Goal: Information Seeking & Learning: Compare options

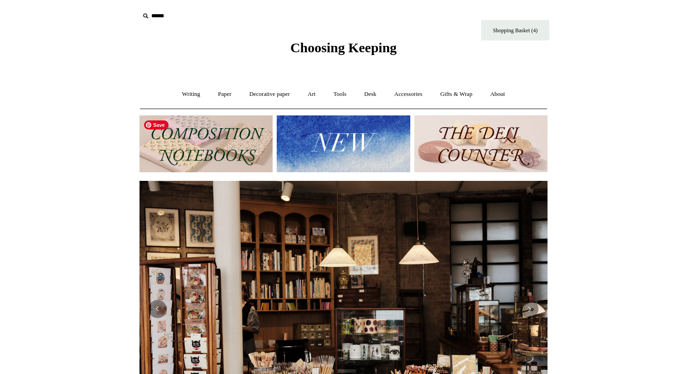
click at [222, 151] on img at bounding box center [205, 143] width 133 height 57
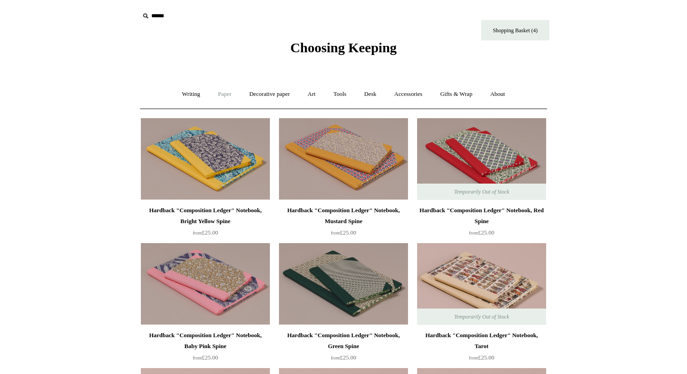
click at [220, 93] on link "Paper +" at bounding box center [225, 94] width 30 height 24
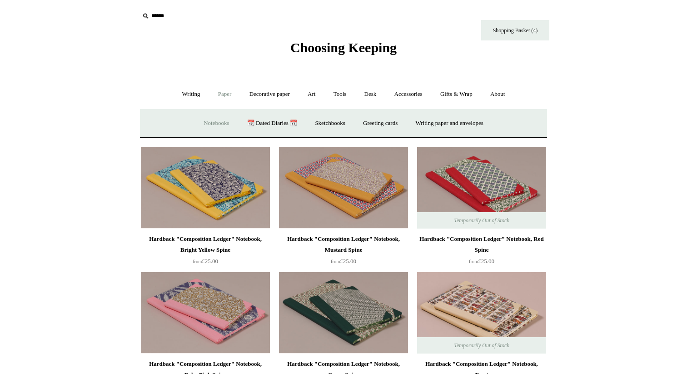
click at [214, 119] on link "Notebooks +" at bounding box center [216, 123] width 42 height 24
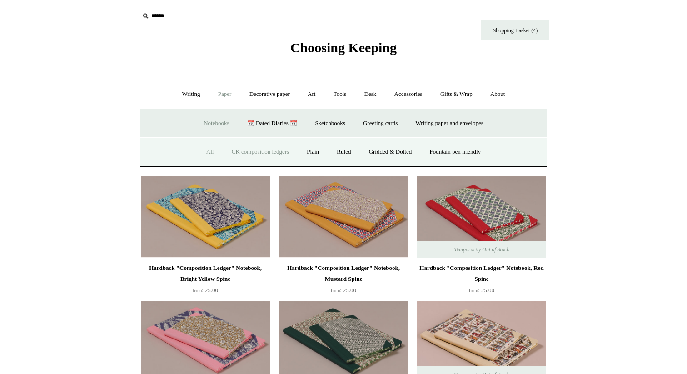
click at [205, 151] on link "All" at bounding box center [210, 152] width 24 height 24
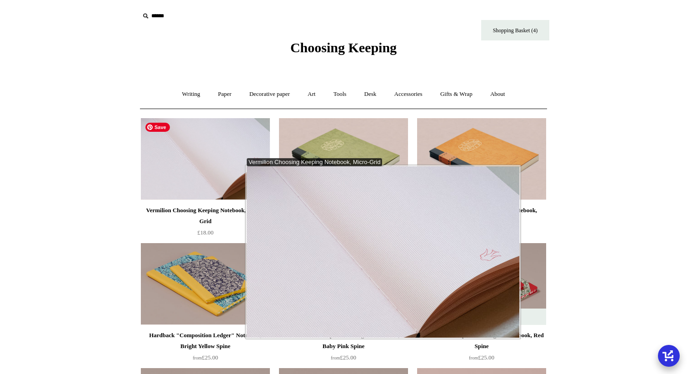
click at [236, 158] on img at bounding box center [205, 159] width 129 height 82
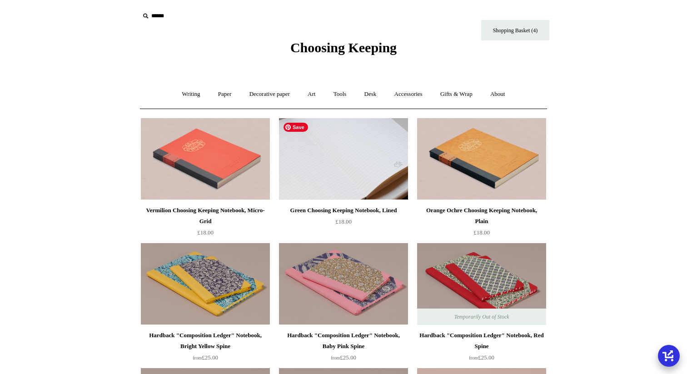
click at [335, 142] on img at bounding box center [343, 159] width 129 height 82
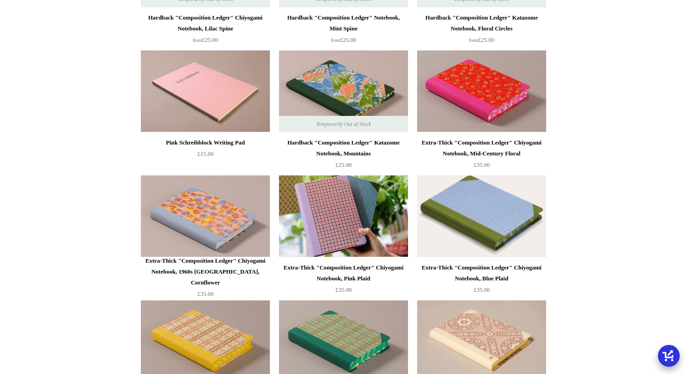
scroll to position [693, 0]
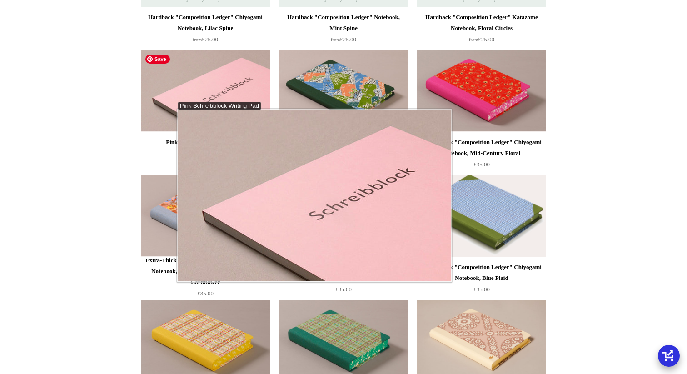
click at [168, 102] on img at bounding box center [205, 91] width 129 height 82
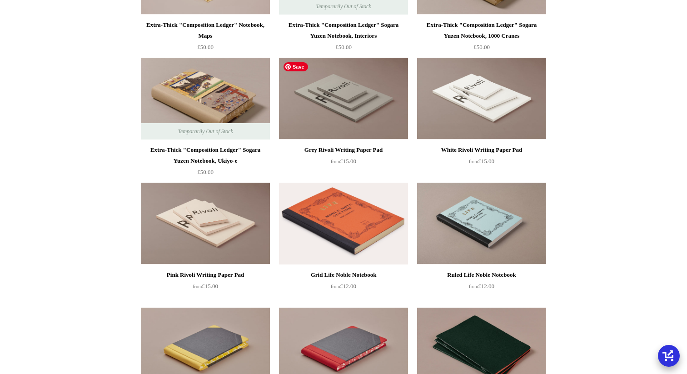
scroll to position [1595, 0]
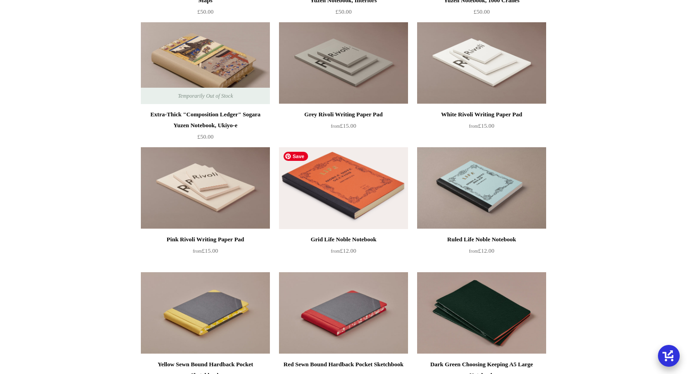
click at [333, 208] on img at bounding box center [343, 188] width 129 height 82
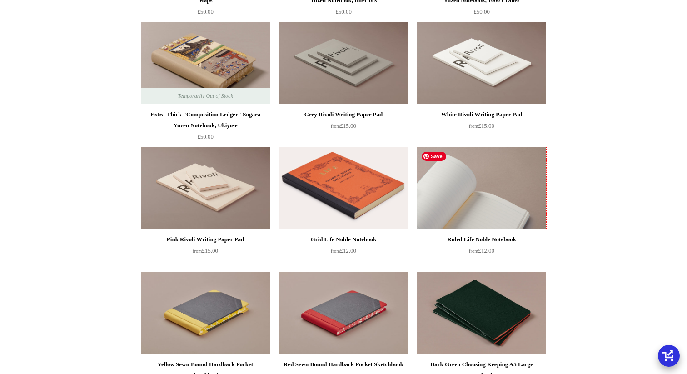
click at [454, 194] on img at bounding box center [481, 188] width 129 height 82
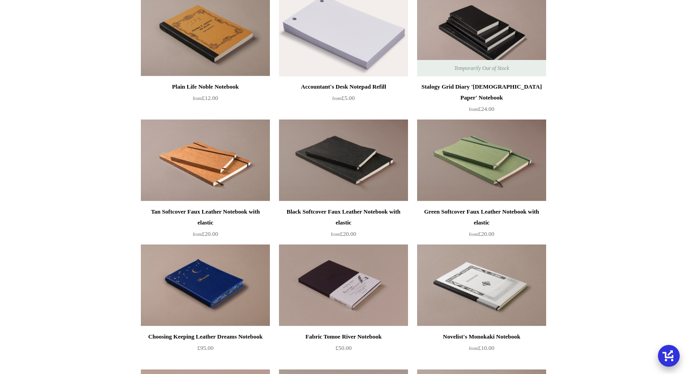
scroll to position [2267, 0]
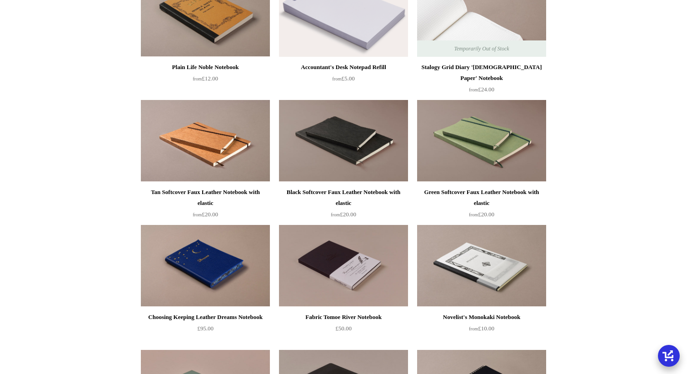
click at [530, 26] on img at bounding box center [481, 16] width 129 height 82
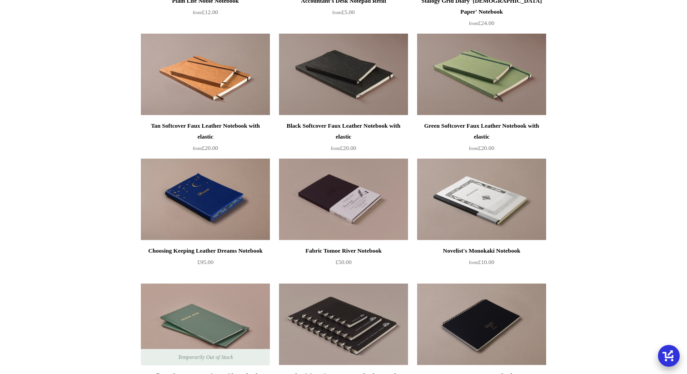
scroll to position [2346, 0]
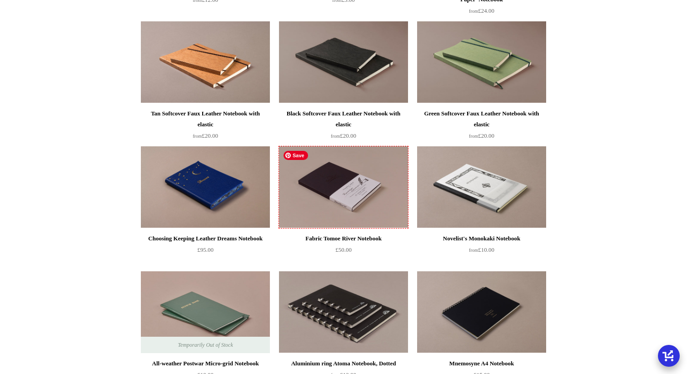
click at [329, 194] on img at bounding box center [343, 187] width 129 height 82
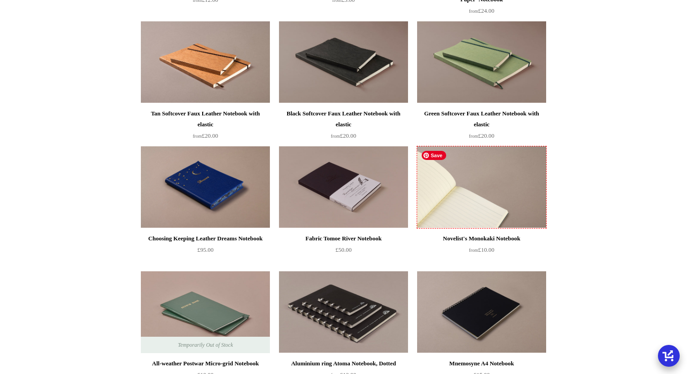
click at [455, 175] on img at bounding box center [481, 187] width 129 height 82
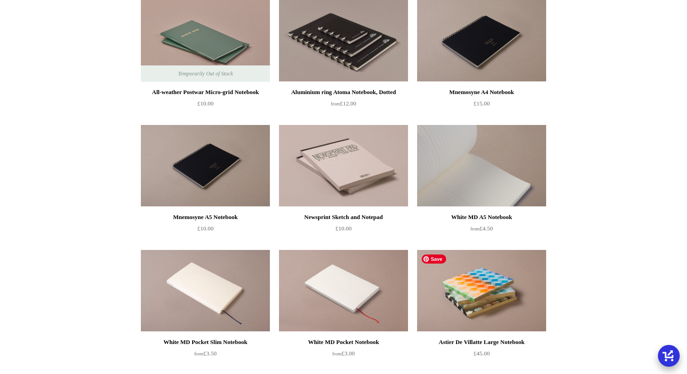
scroll to position [2702, 0]
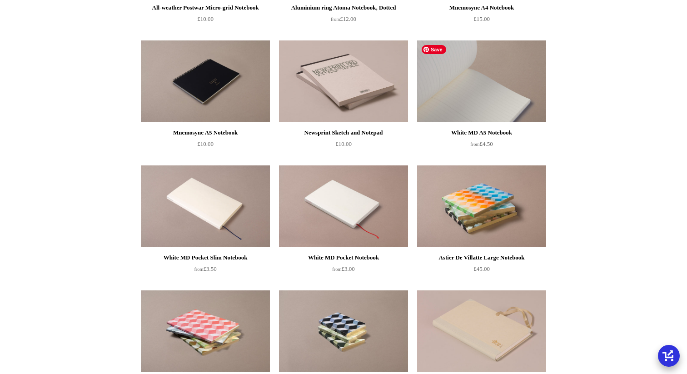
click at [465, 108] on img at bounding box center [481, 81] width 129 height 82
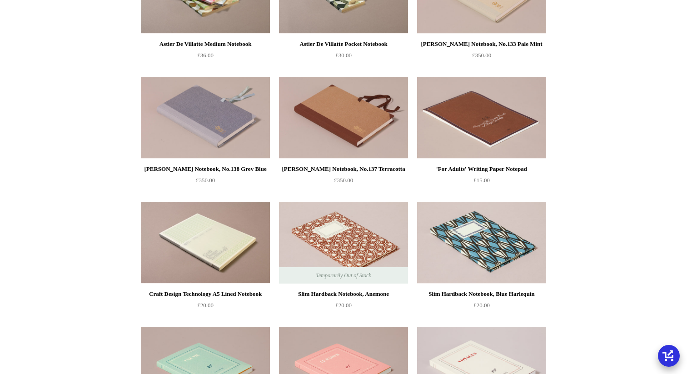
scroll to position [3170, 0]
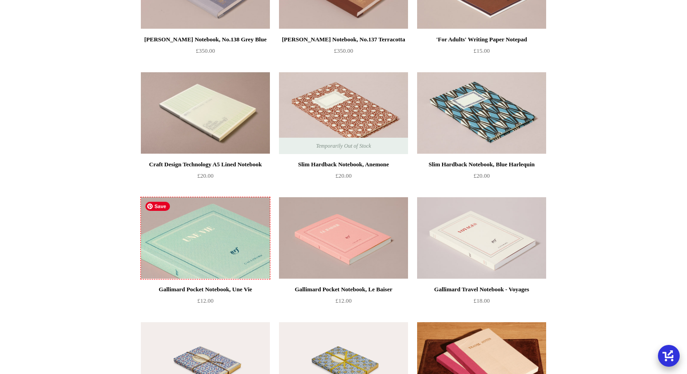
click at [226, 274] on img at bounding box center [205, 238] width 129 height 82
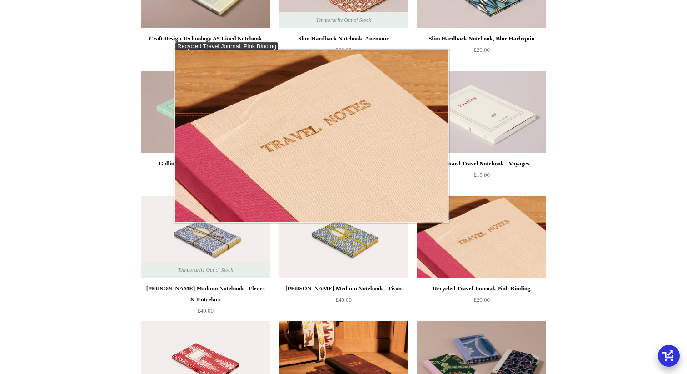
scroll to position [3408, 0]
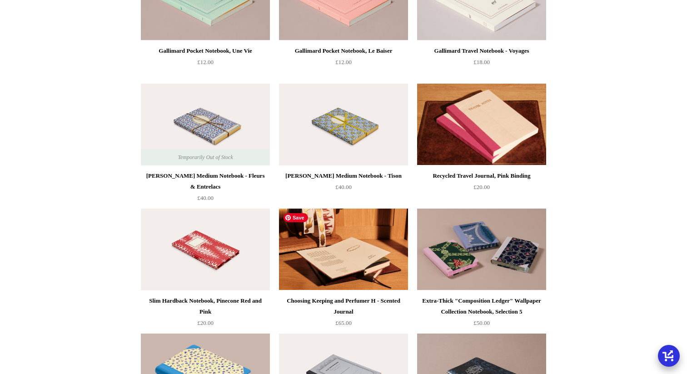
click at [343, 273] on img at bounding box center [343, 250] width 129 height 82
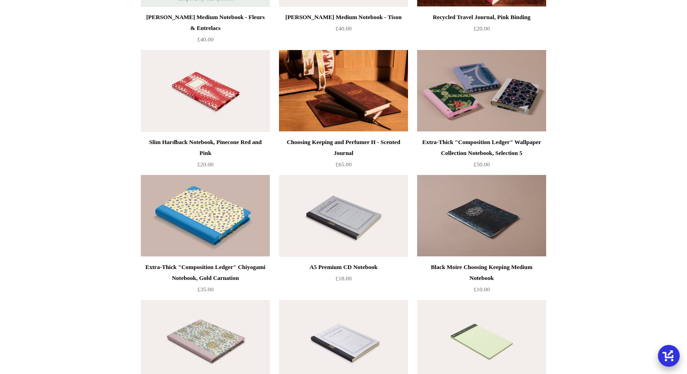
scroll to position [3583, 0]
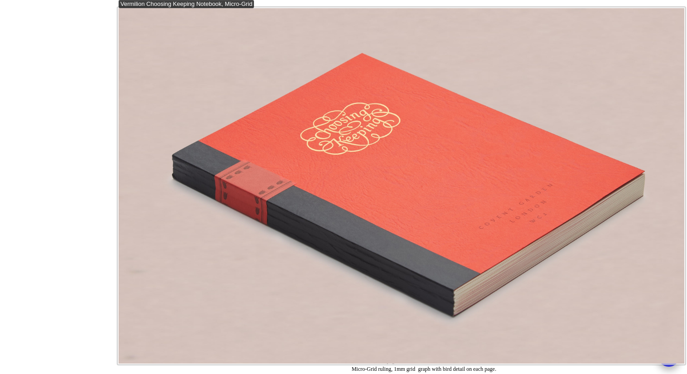
scroll to position [98, 0]
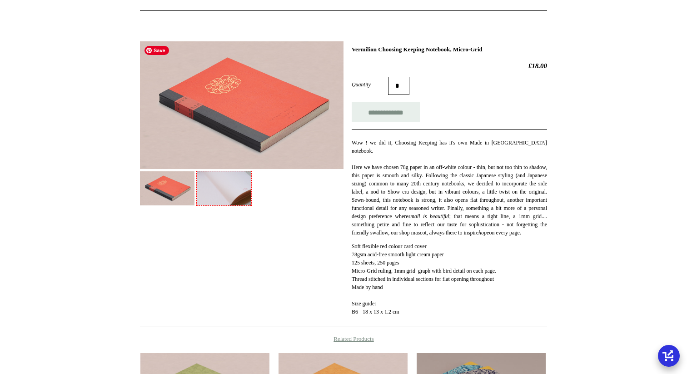
click at [222, 179] on img at bounding box center [224, 188] width 55 height 34
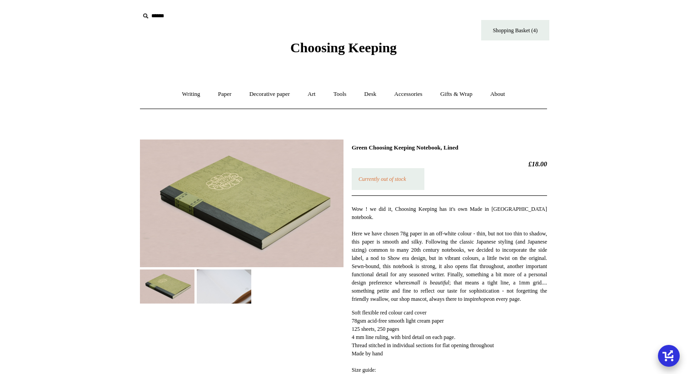
click at [230, 283] on img at bounding box center [224, 286] width 55 height 34
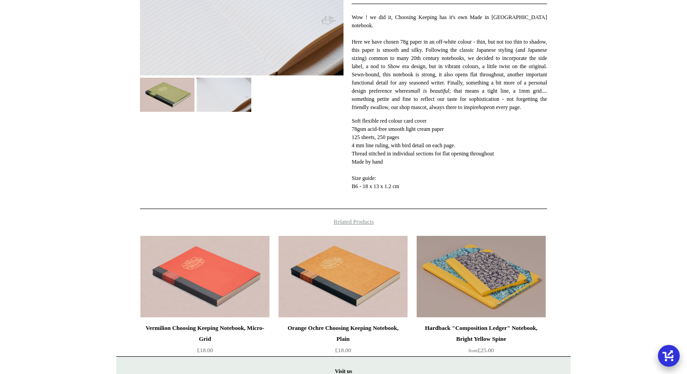
scroll to position [229, 0]
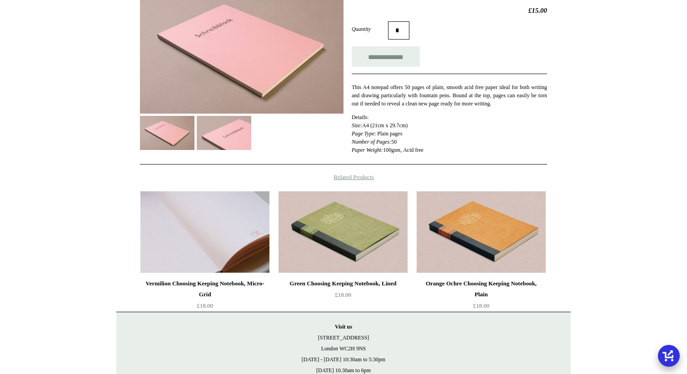
scroll to position [178, 0]
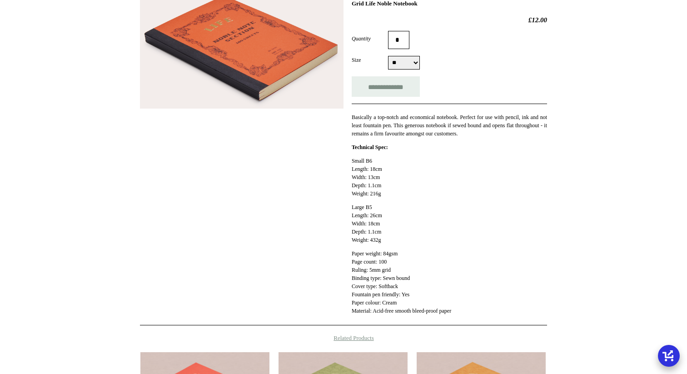
scroll to position [156, 0]
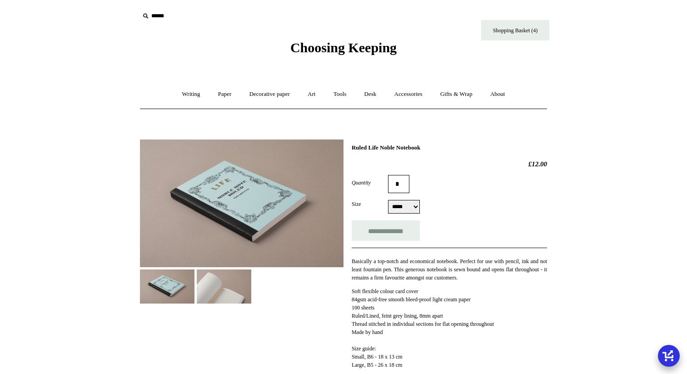
click at [228, 297] on img at bounding box center [224, 286] width 55 height 34
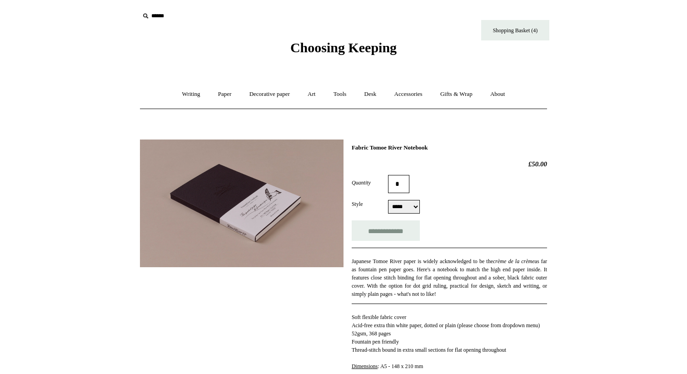
select select "*****"
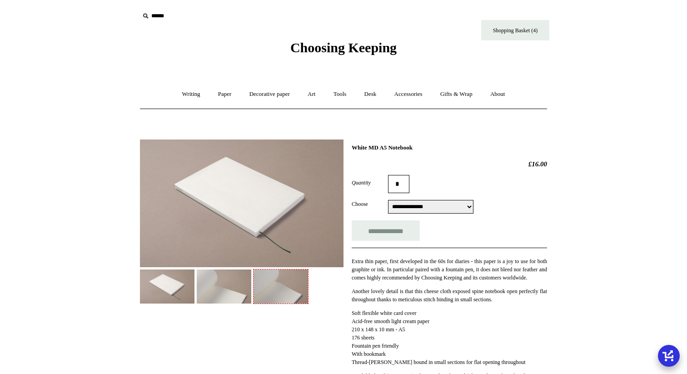
click at [231, 294] on img at bounding box center [224, 286] width 55 height 34
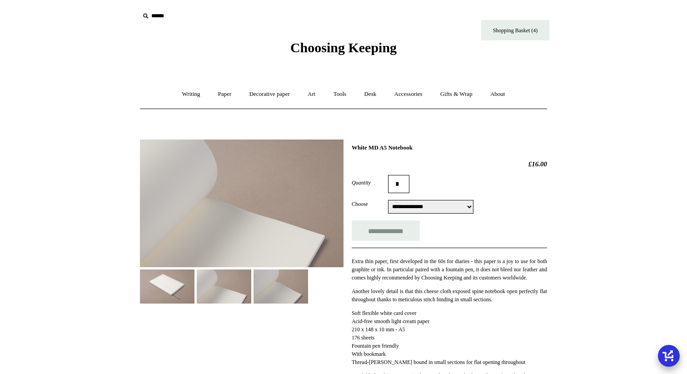
click at [275, 294] on img at bounding box center [281, 286] width 55 height 34
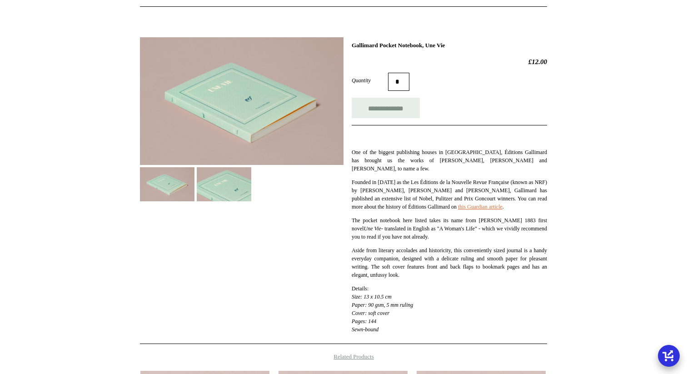
scroll to position [131, 0]
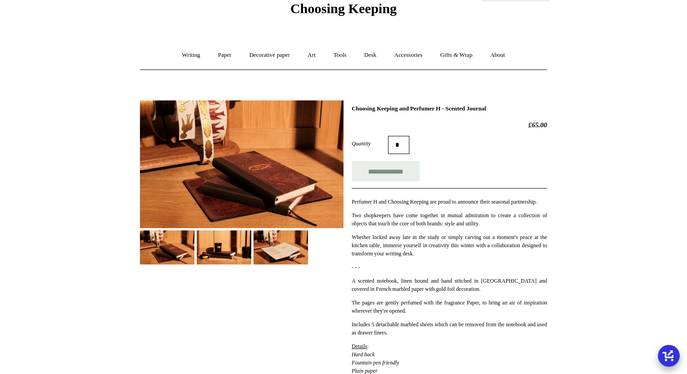
scroll to position [100, 0]
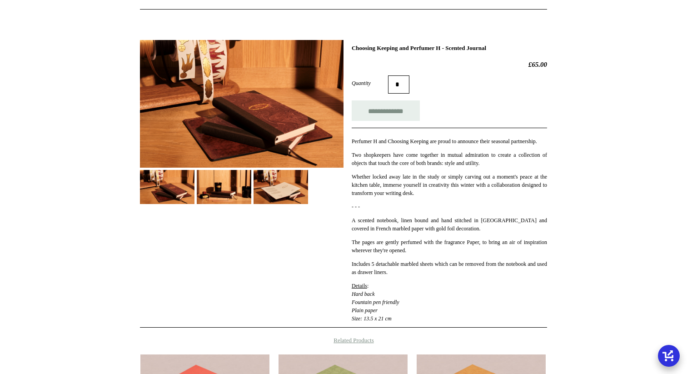
click at [233, 196] on img at bounding box center [224, 187] width 55 height 34
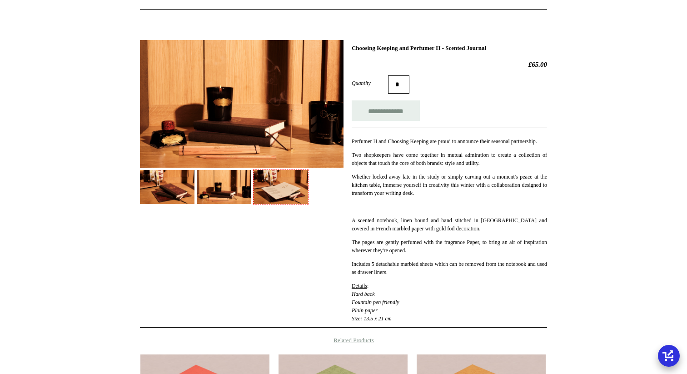
click at [277, 193] on img at bounding box center [281, 187] width 55 height 34
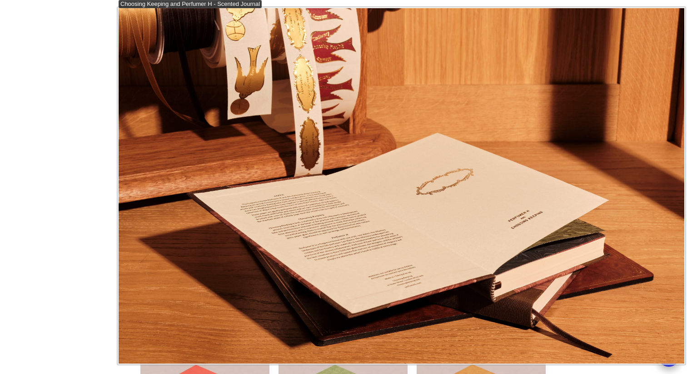
click at [224, 119] on img at bounding box center [402, 185] width 566 height 355
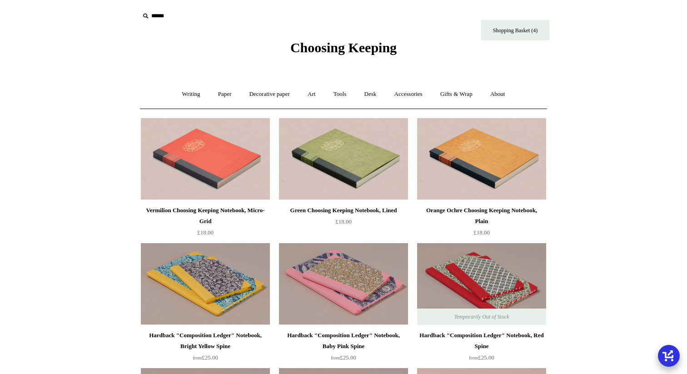
scroll to position [3583, 0]
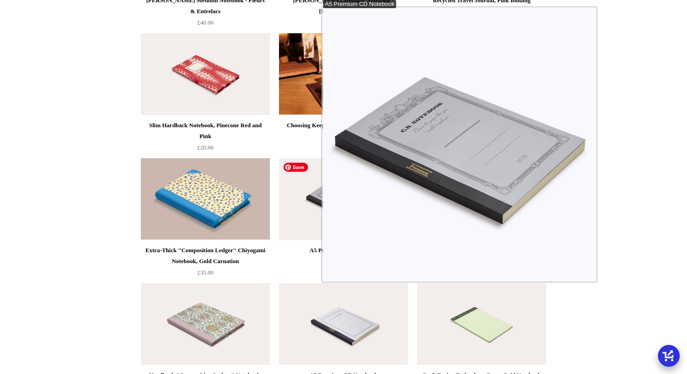
click at [313, 189] on img at bounding box center [343, 199] width 129 height 82
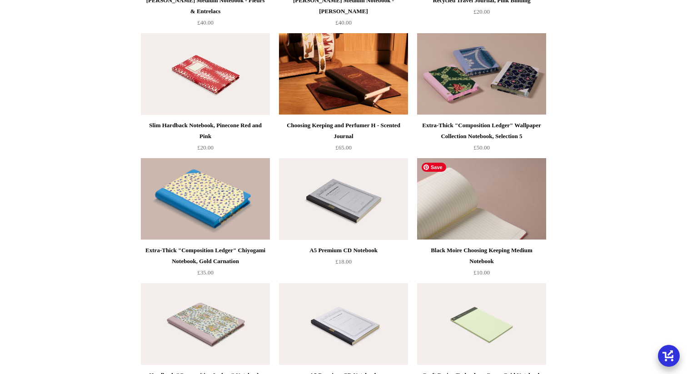
click at [439, 217] on img at bounding box center [481, 199] width 129 height 82
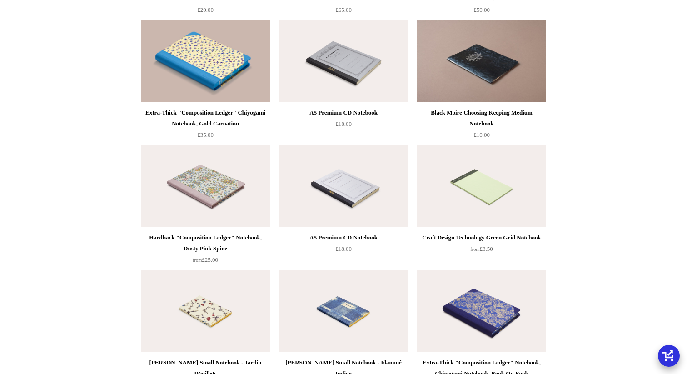
scroll to position [3766, 0]
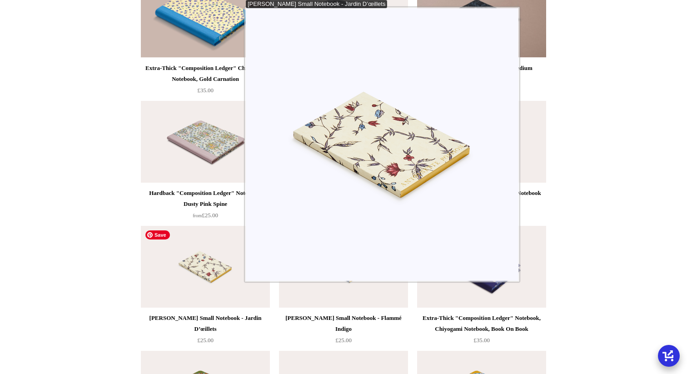
click at [235, 279] on img at bounding box center [205, 267] width 129 height 82
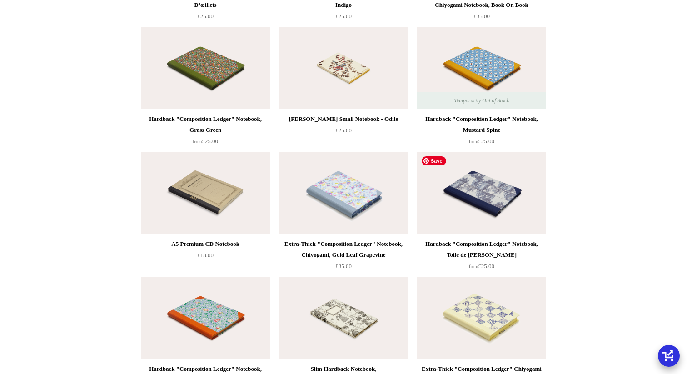
scroll to position [4124, 0]
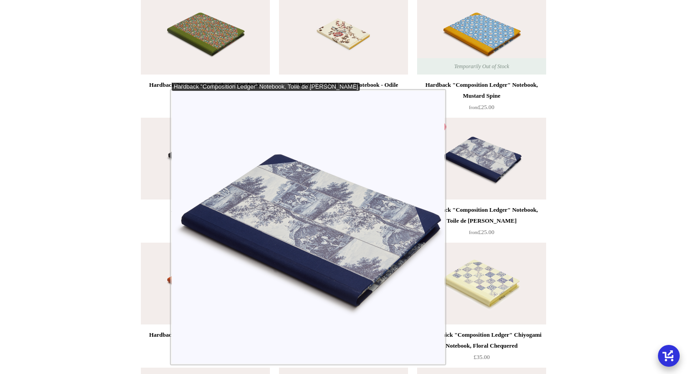
click at [455, 166] on img at bounding box center [481, 159] width 129 height 82
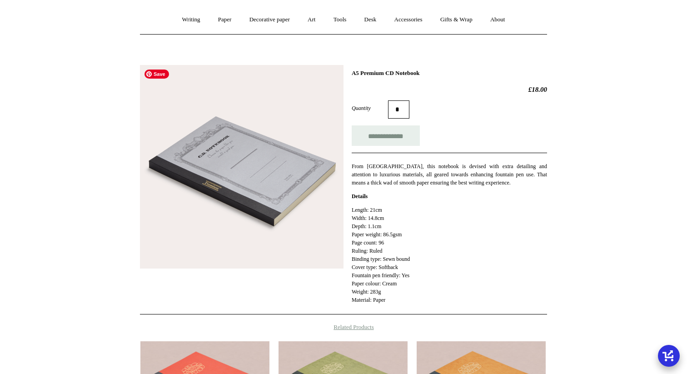
scroll to position [78, 0]
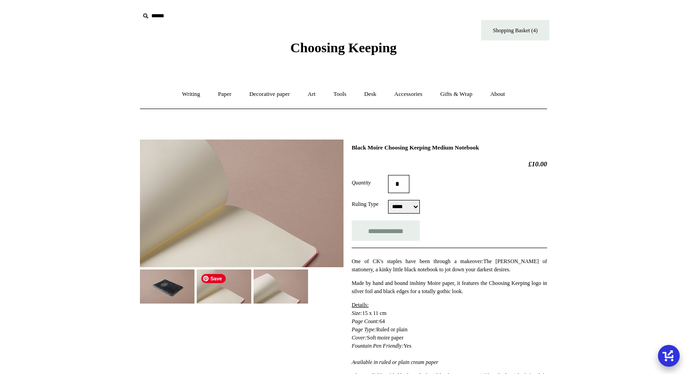
click at [230, 296] on img at bounding box center [224, 286] width 55 height 34
click at [278, 294] on img at bounding box center [281, 286] width 55 height 34
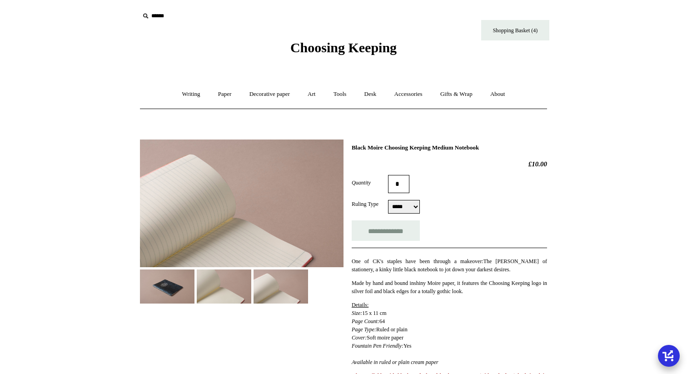
click at [177, 296] on img at bounding box center [167, 286] width 55 height 34
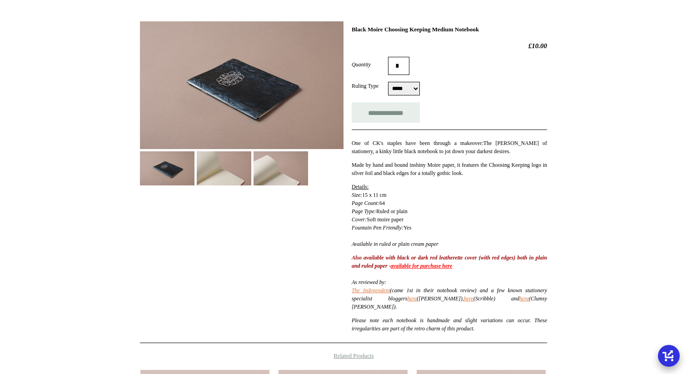
scroll to position [158, 0]
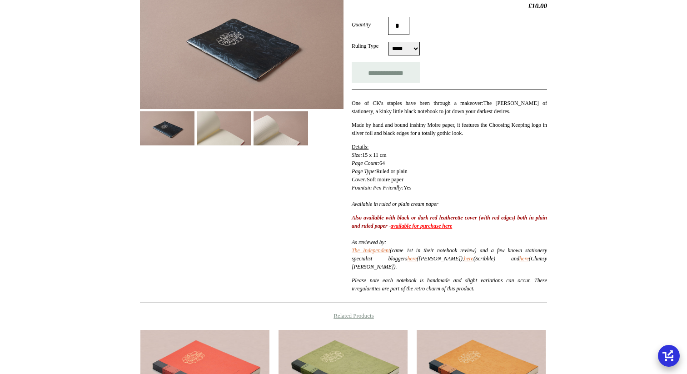
click at [453, 224] on link "available for purchase here" at bounding box center [422, 226] width 62 height 6
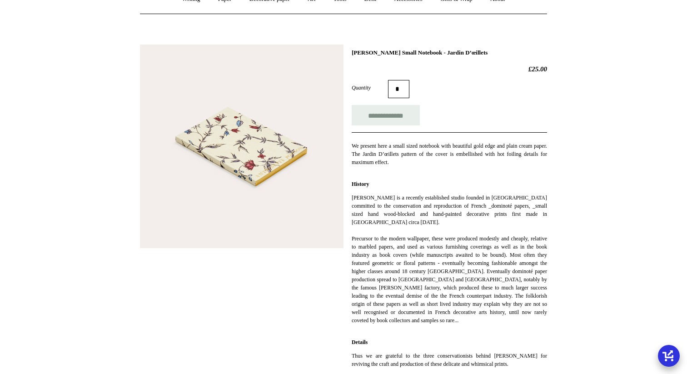
scroll to position [253, 0]
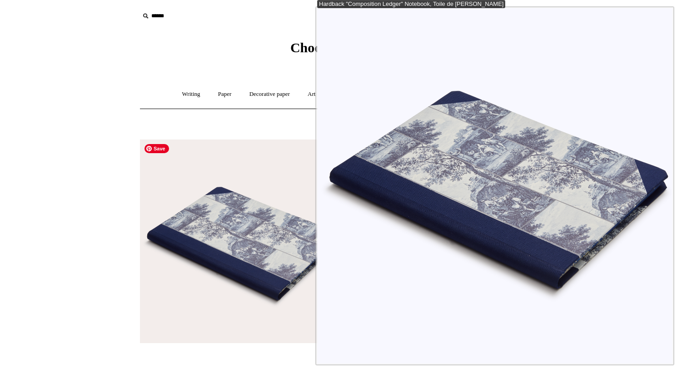
click at [307, 270] on img at bounding box center [242, 241] width 204 height 204
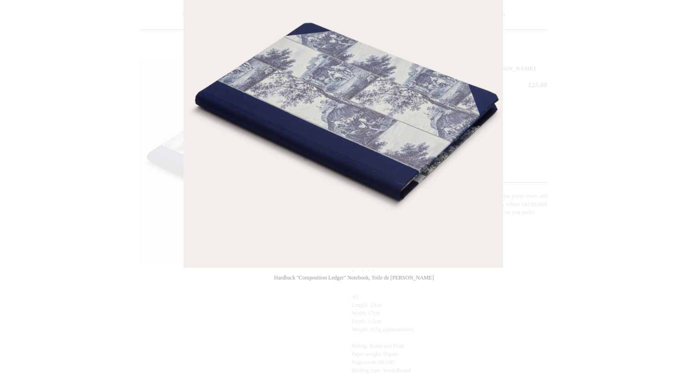
scroll to position [90, 0]
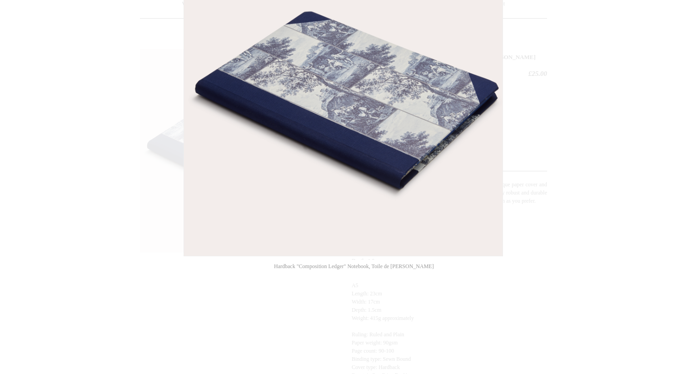
click at [134, 164] on div at bounding box center [343, 313] width 687 height 806
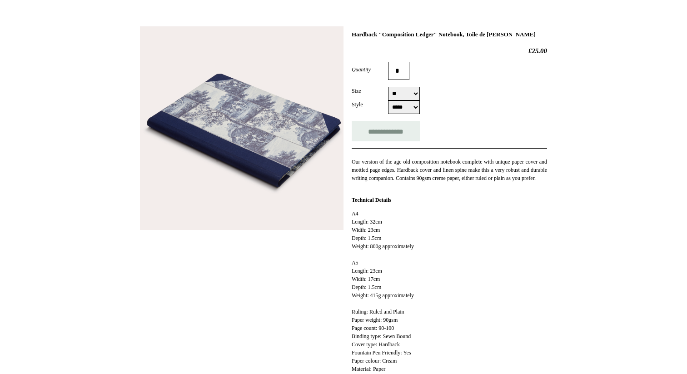
scroll to position [157, 0]
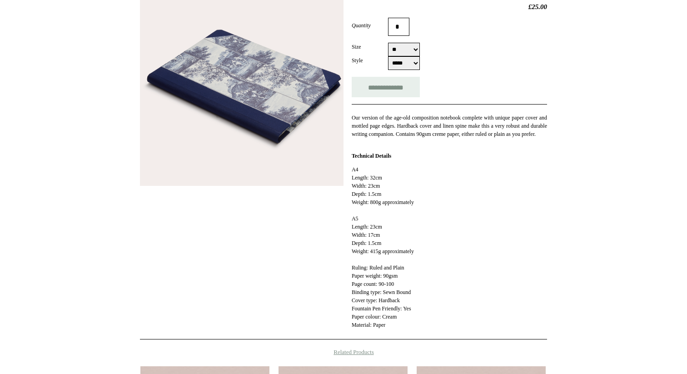
click at [393, 67] on select "***** *****" at bounding box center [404, 63] width 32 height 14
select select "*****"
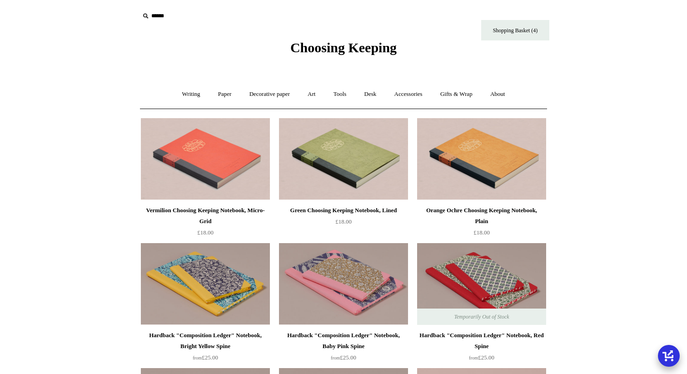
scroll to position [4628, 0]
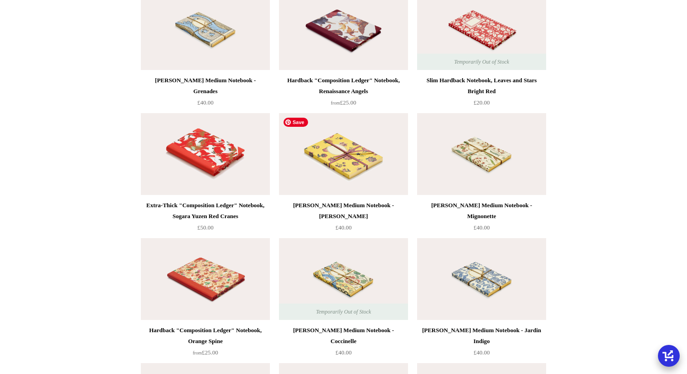
click at [380, 155] on img at bounding box center [343, 154] width 129 height 82
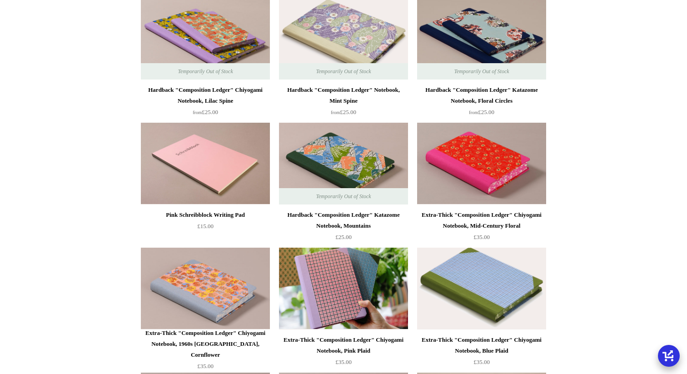
scroll to position [0, 0]
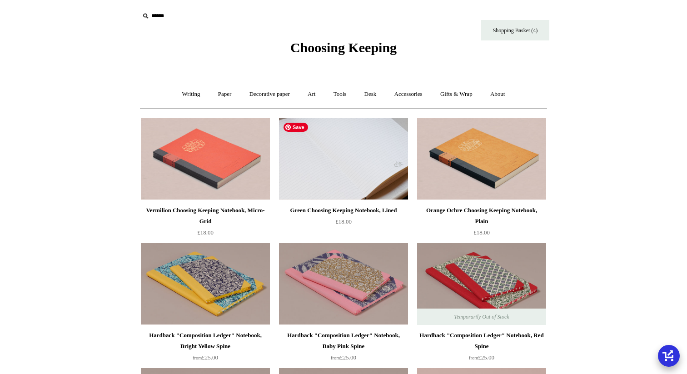
click at [341, 167] on img at bounding box center [343, 159] width 129 height 82
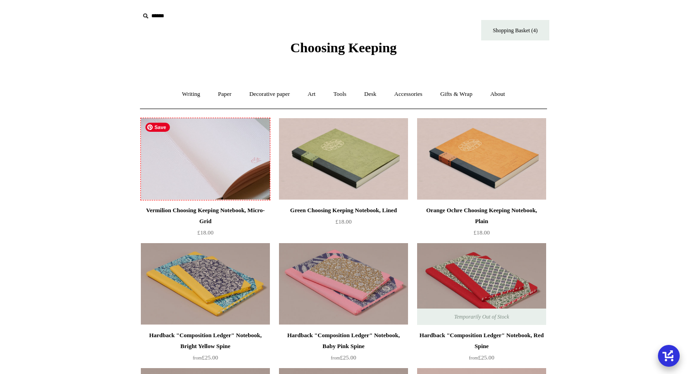
click at [179, 194] on img at bounding box center [205, 159] width 129 height 82
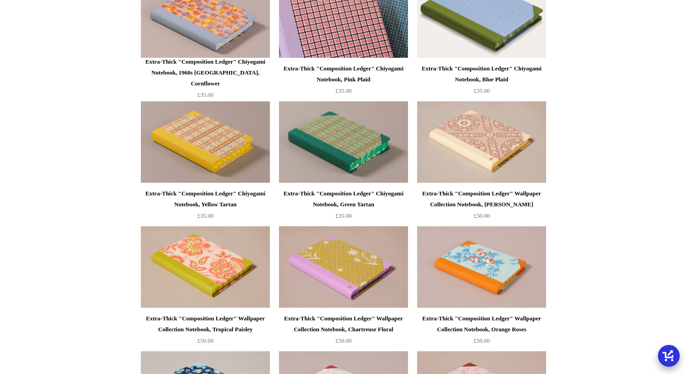
scroll to position [924, 0]
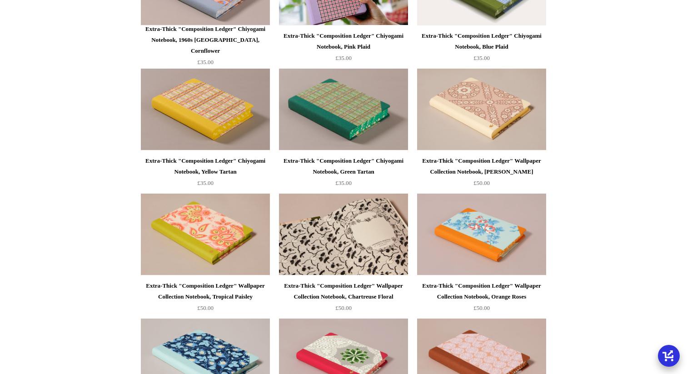
click at [351, 272] on img at bounding box center [343, 235] width 129 height 82
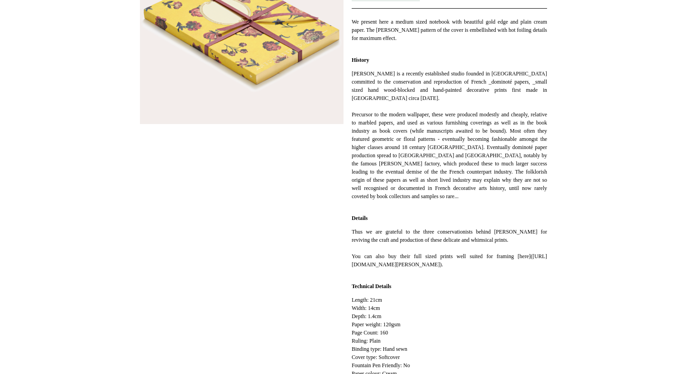
scroll to position [336, 0]
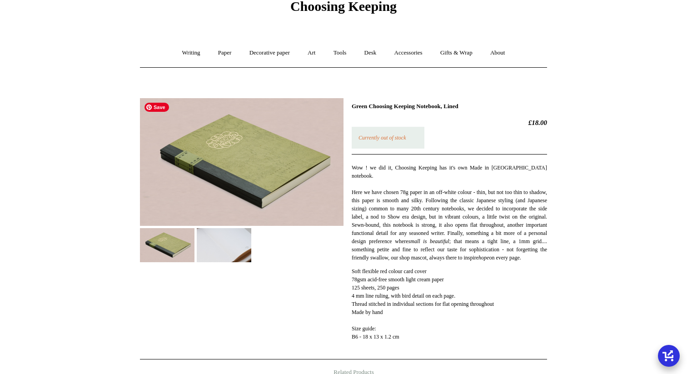
scroll to position [42, 0]
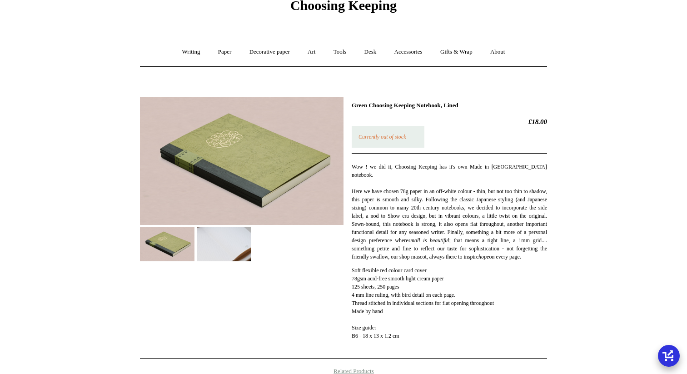
click at [241, 245] on img at bounding box center [224, 244] width 55 height 34
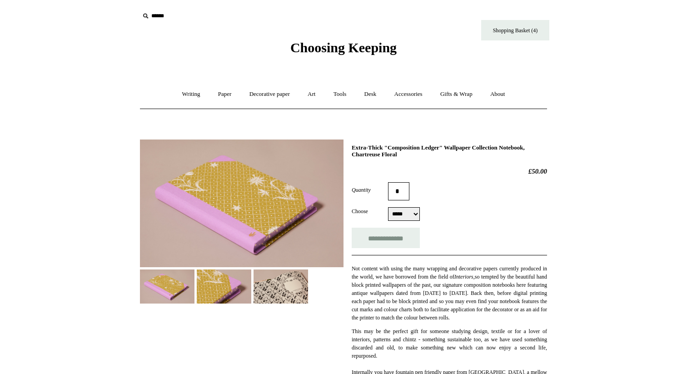
click at [218, 284] on img at bounding box center [224, 286] width 55 height 34
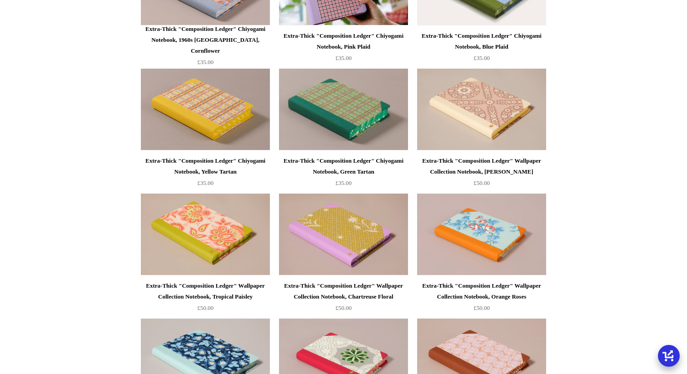
scroll to position [924, 0]
click at [482, 217] on img at bounding box center [481, 235] width 129 height 82
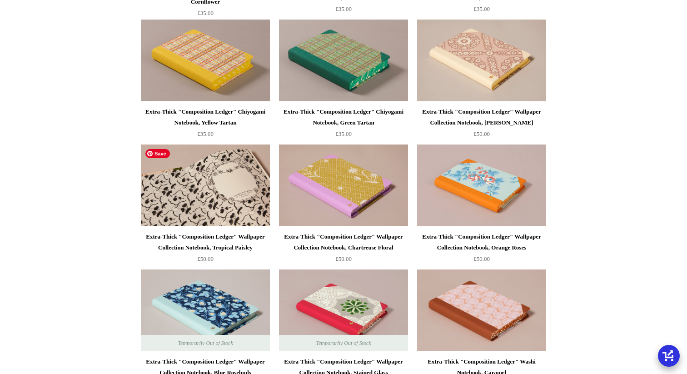
scroll to position [1027, 0]
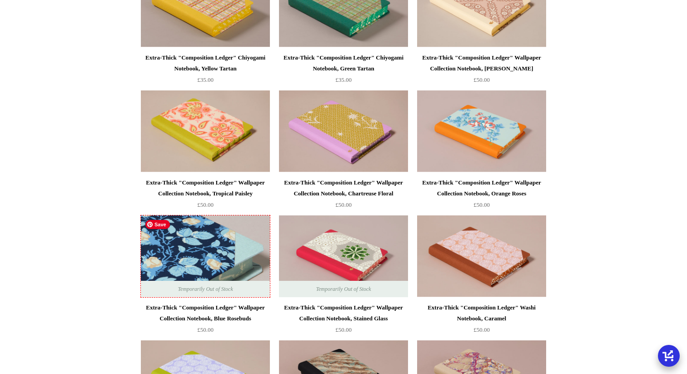
click at [176, 263] on img at bounding box center [205, 256] width 129 height 82
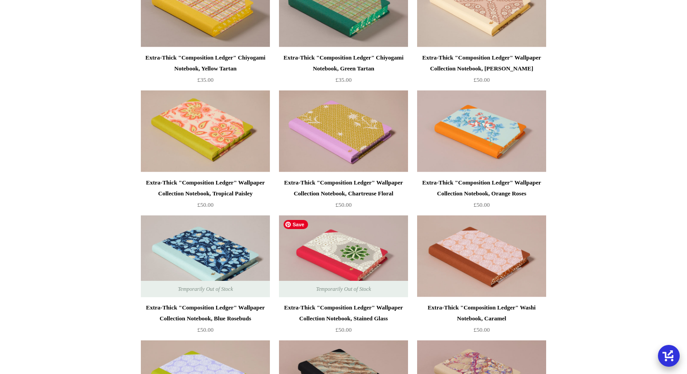
click at [347, 268] on img at bounding box center [343, 256] width 129 height 82
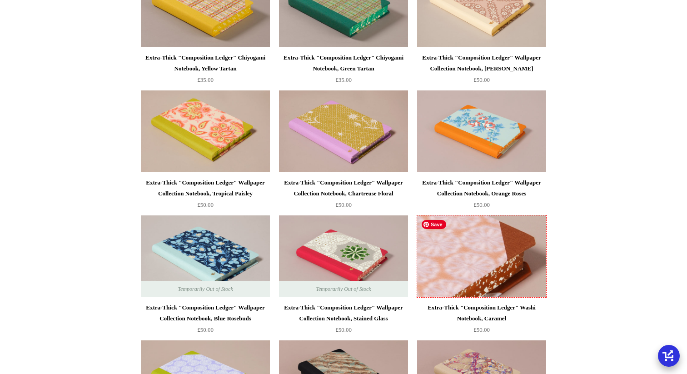
click at [486, 288] on img at bounding box center [481, 256] width 129 height 82
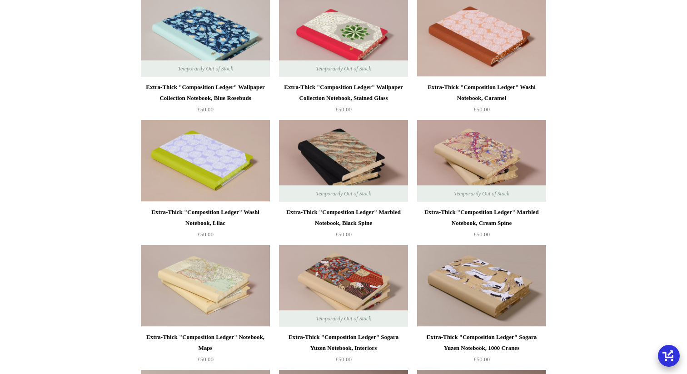
scroll to position [1266, 0]
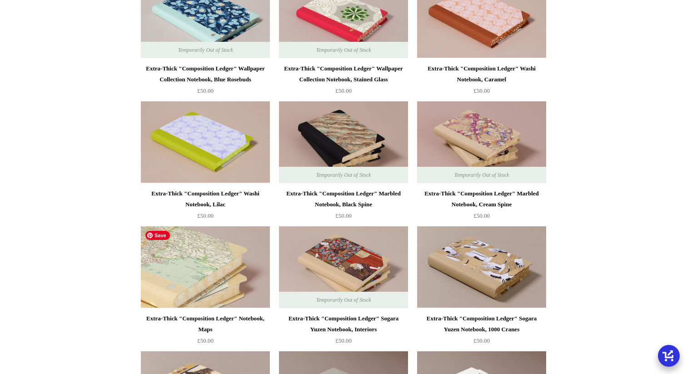
click at [176, 259] on img at bounding box center [205, 267] width 129 height 82
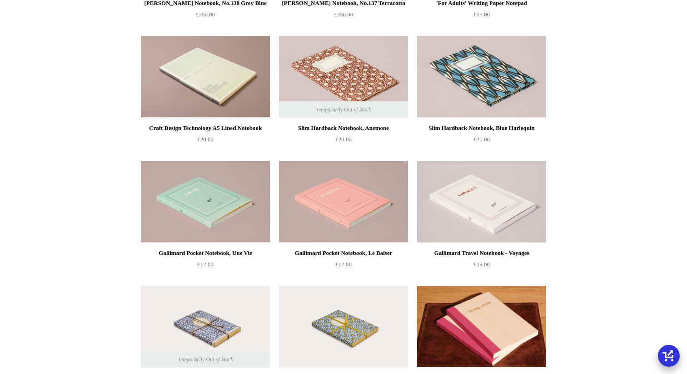
scroll to position [3333, 0]
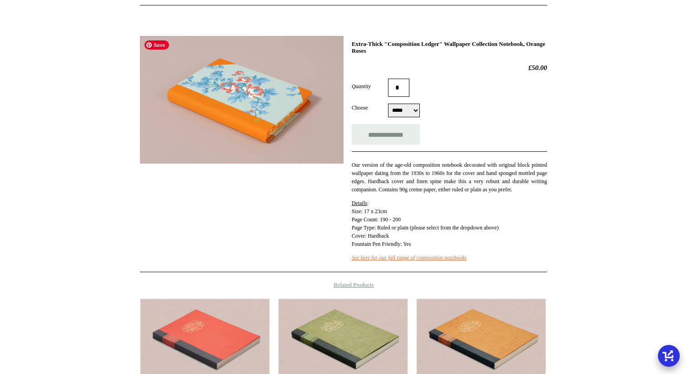
scroll to position [174, 0]
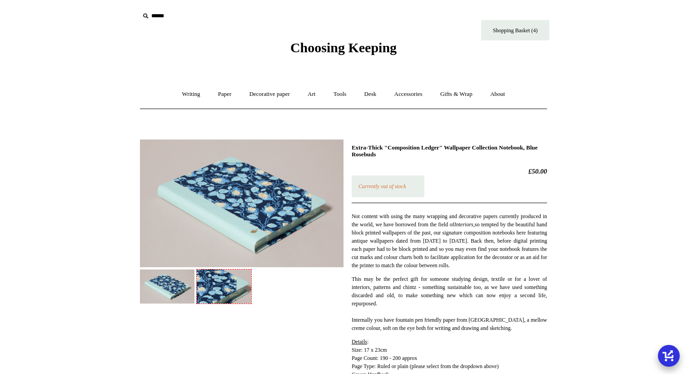
click at [219, 291] on img at bounding box center [224, 286] width 55 height 34
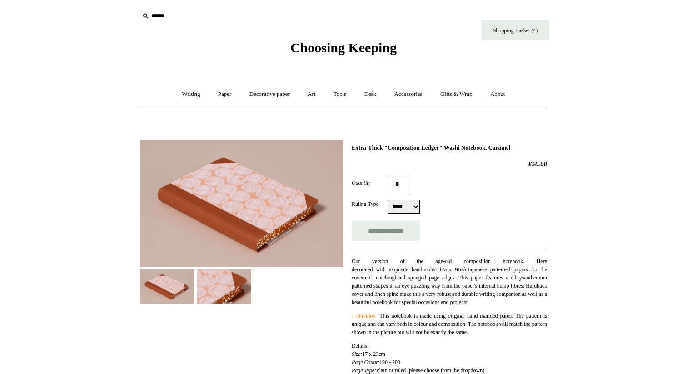
select select "*****"
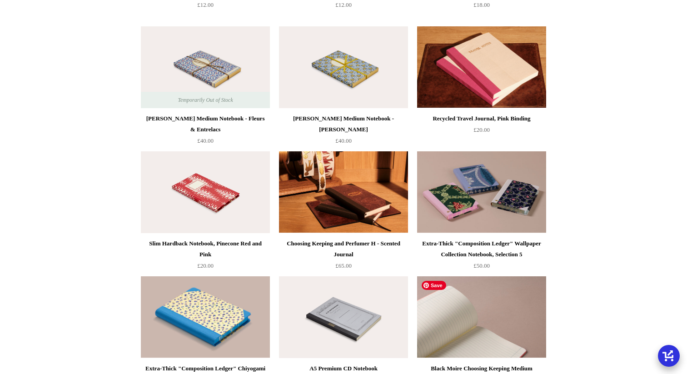
scroll to position [3467, 0]
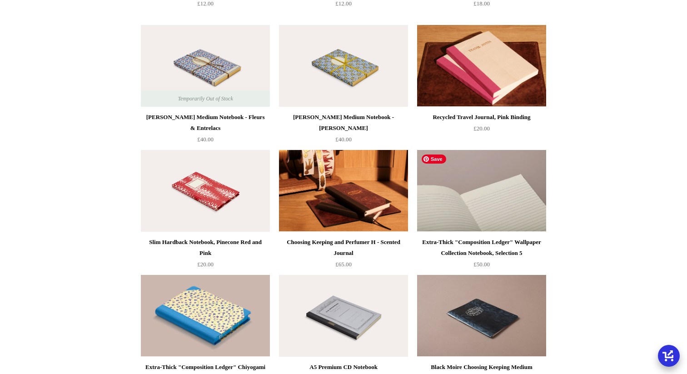
click at [473, 208] on img at bounding box center [481, 191] width 129 height 82
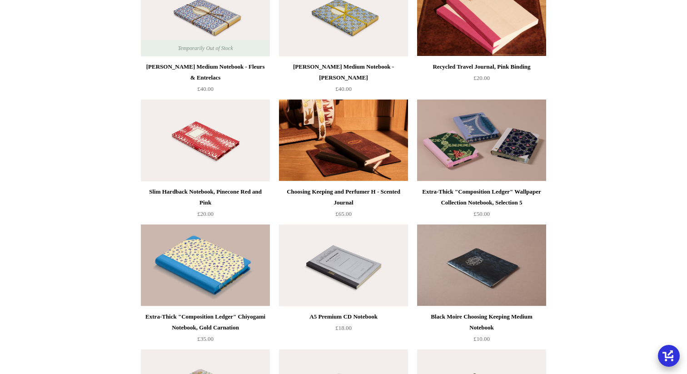
scroll to position [3568, 0]
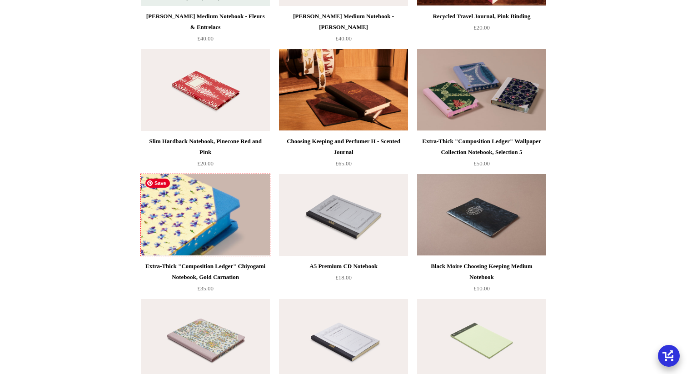
click at [142, 218] on img at bounding box center [205, 215] width 129 height 82
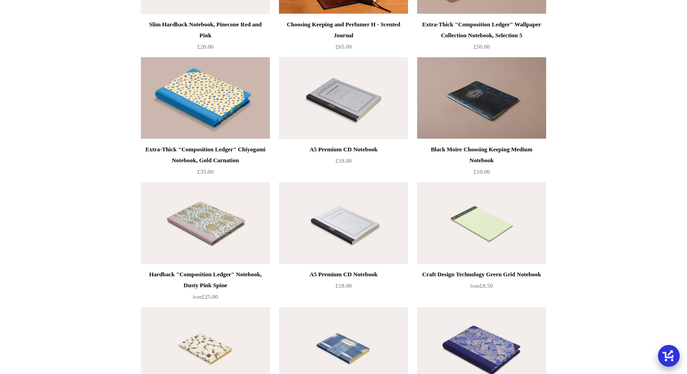
scroll to position [3692, 0]
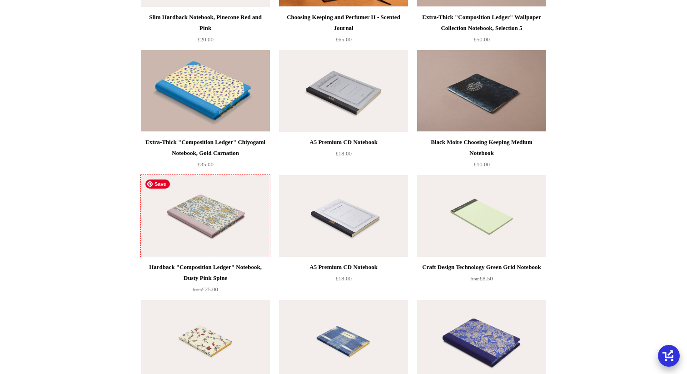
click at [167, 217] on img at bounding box center [205, 216] width 129 height 82
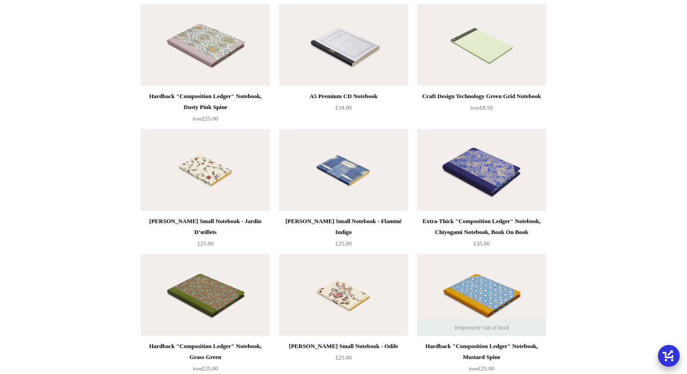
scroll to position [3930, 0]
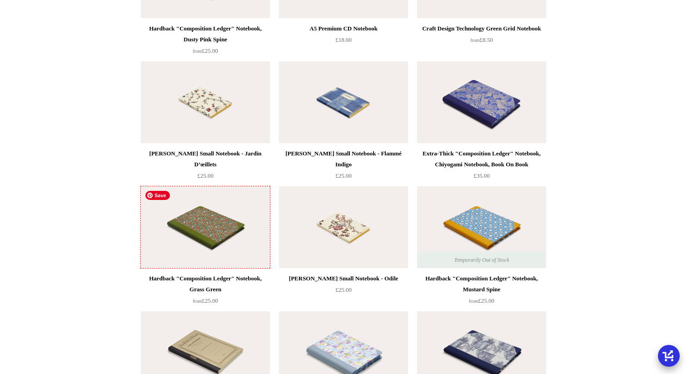
click at [175, 249] on img at bounding box center [205, 227] width 129 height 82
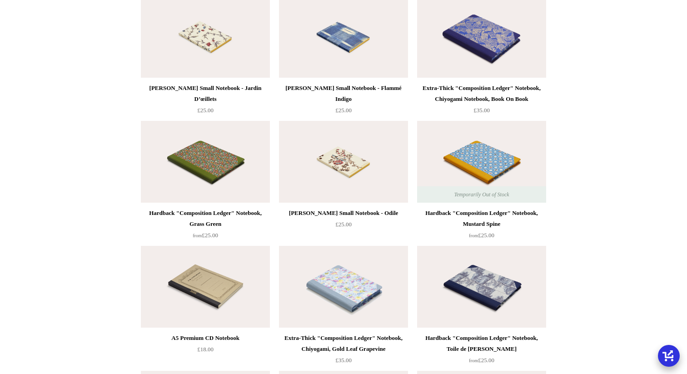
scroll to position [4031, 0]
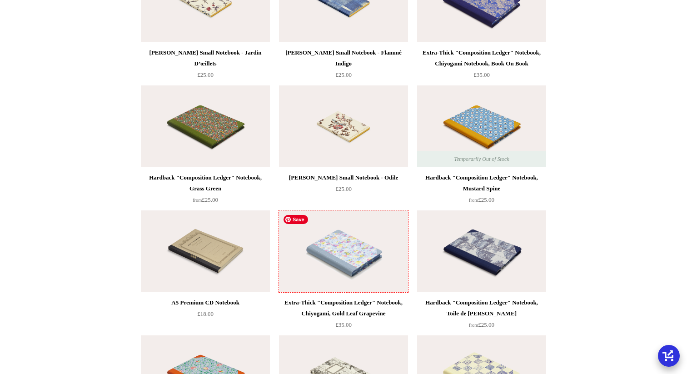
click at [303, 253] on img at bounding box center [343, 251] width 129 height 82
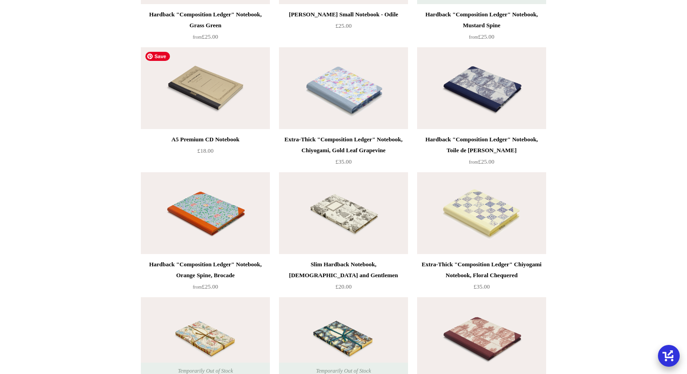
scroll to position [4205, 0]
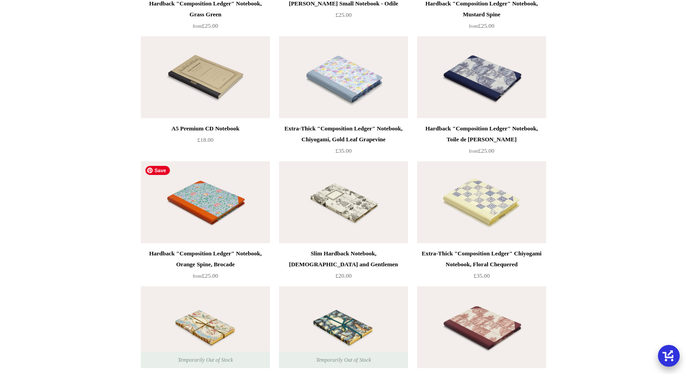
click at [231, 222] on img at bounding box center [205, 202] width 129 height 82
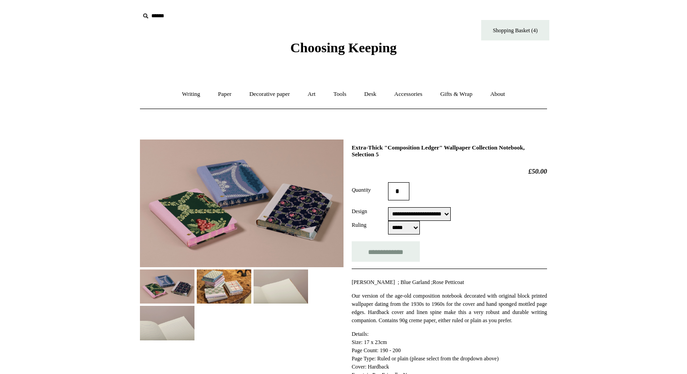
select select "**********"
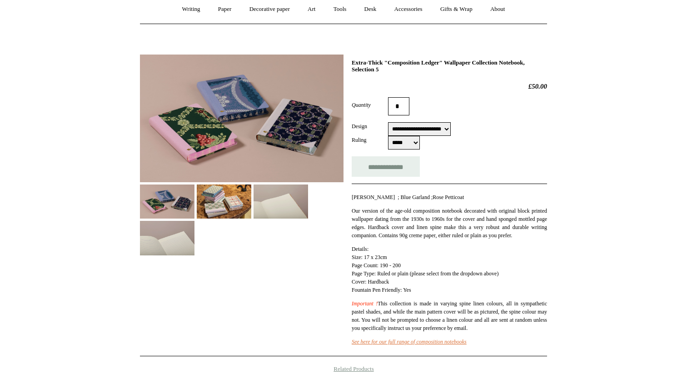
scroll to position [85, 0]
click at [236, 205] on img at bounding box center [224, 202] width 55 height 34
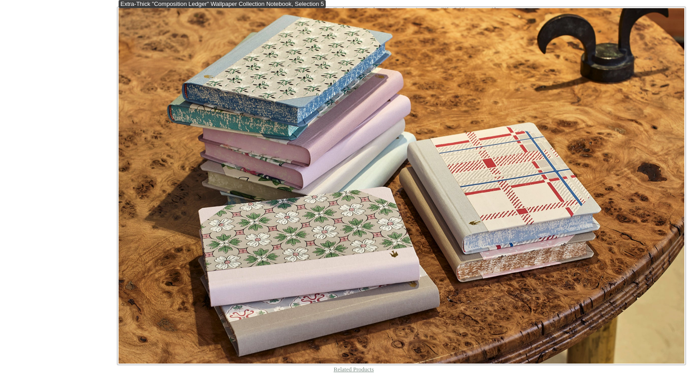
click at [232, 131] on img at bounding box center [402, 185] width 566 height 355
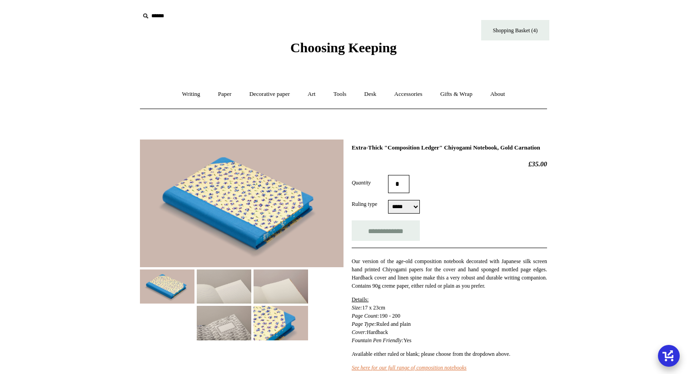
click at [223, 289] on img at bounding box center [224, 286] width 55 height 34
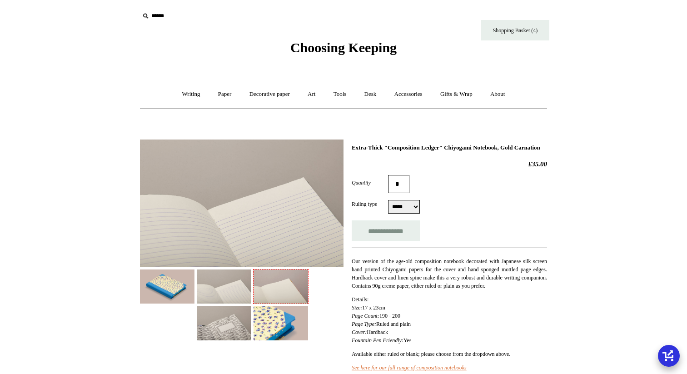
click at [269, 288] on img at bounding box center [281, 286] width 55 height 34
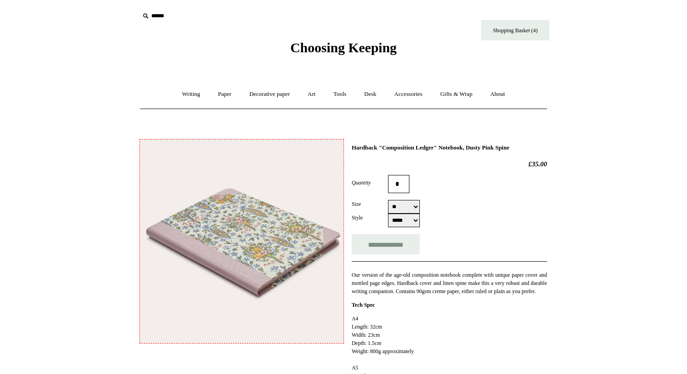
select select "**"
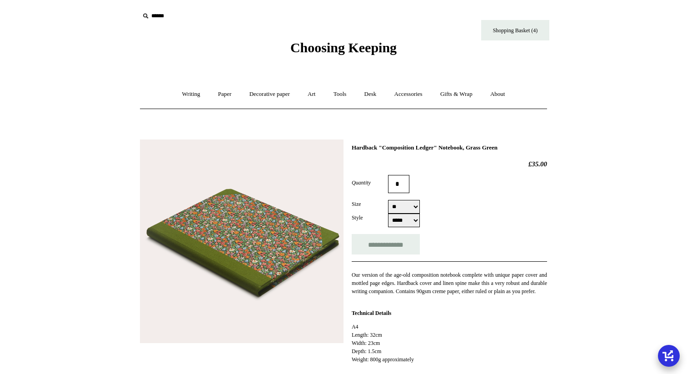
click at [403, 213] on select "** **" at bounding box center [404, 207] width 32 height 14
select select "**"
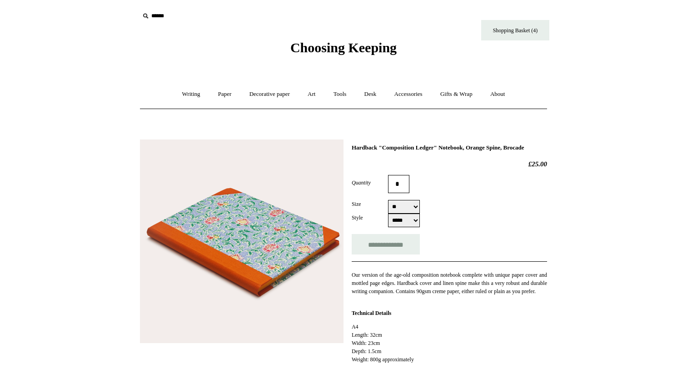
select select "**"
select select "*****"
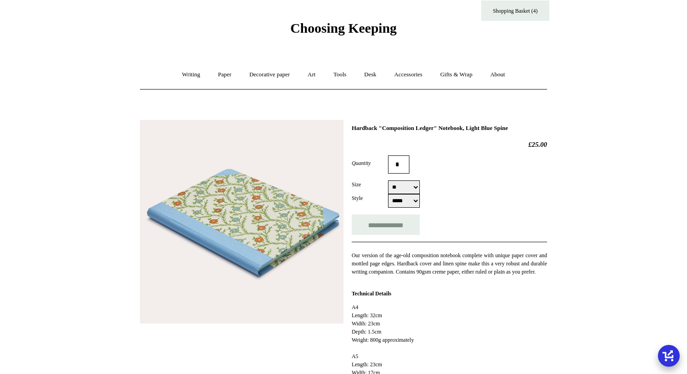
scroll to position [26, 0]
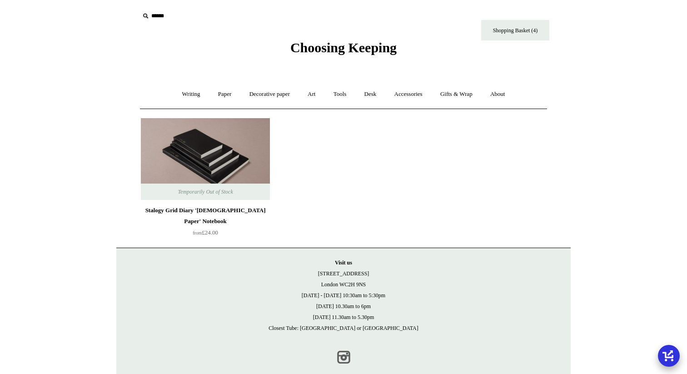
click at [343, 355] on link "Instagram" at bounding box center [343, 357] width 20 height 20
